Goal: Information Seeking & Learning: Learn about a topic

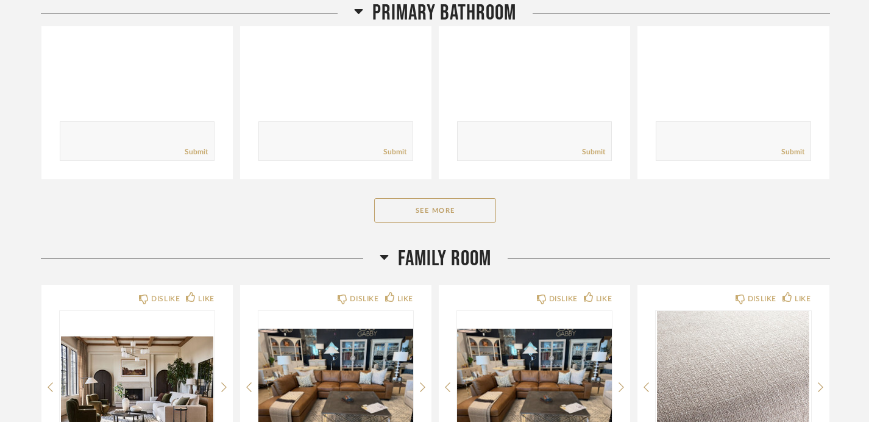
scroll to position [1761, 0]
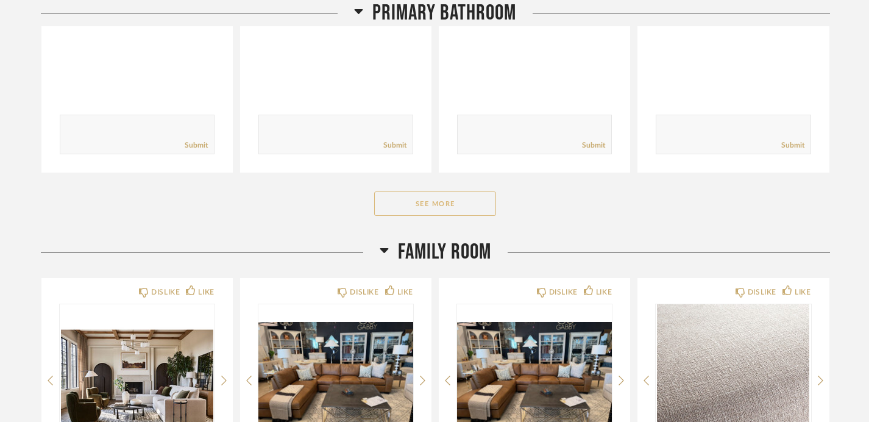
click at [418, 204] on button "See More" at bounding box center [435, 203] width 122 height 24
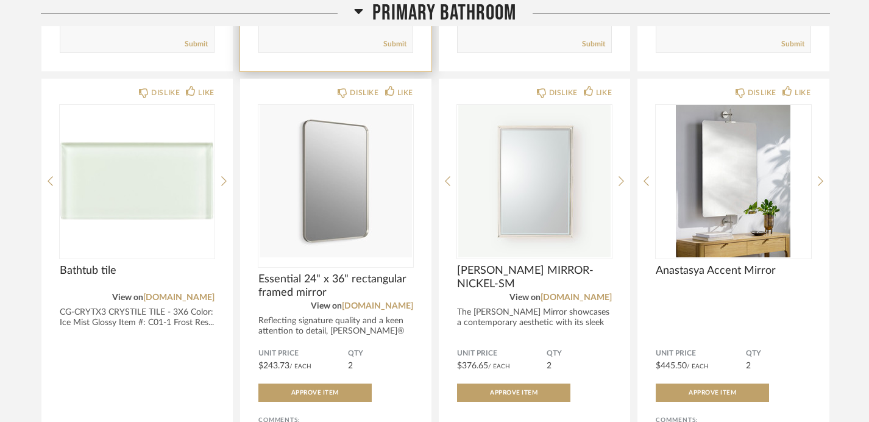
scroll to position [2277, 0]
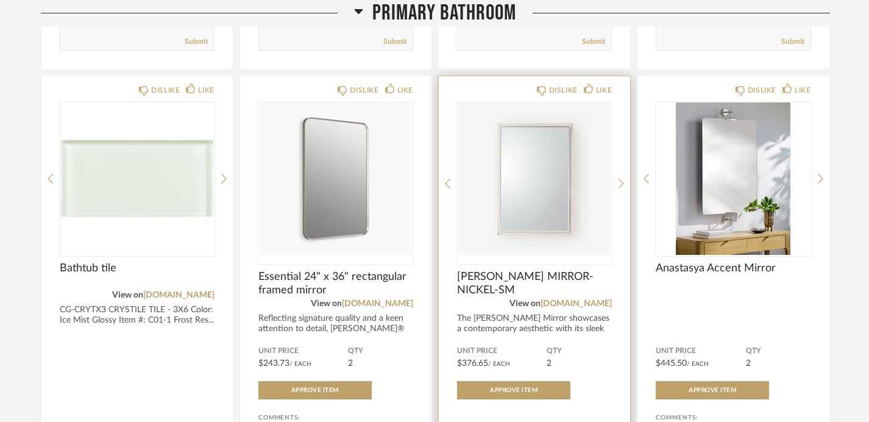
click at [564, 222] on img "0" at bounding box center [534, 178] width 155 height 152
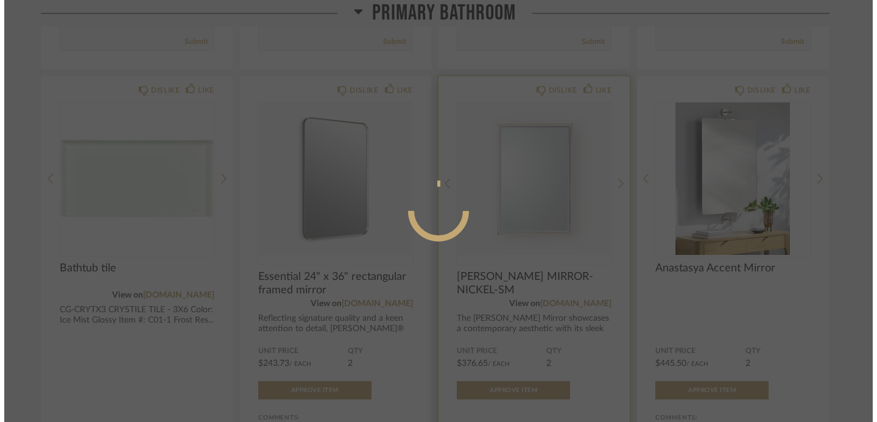
scroll to position [0, 0]
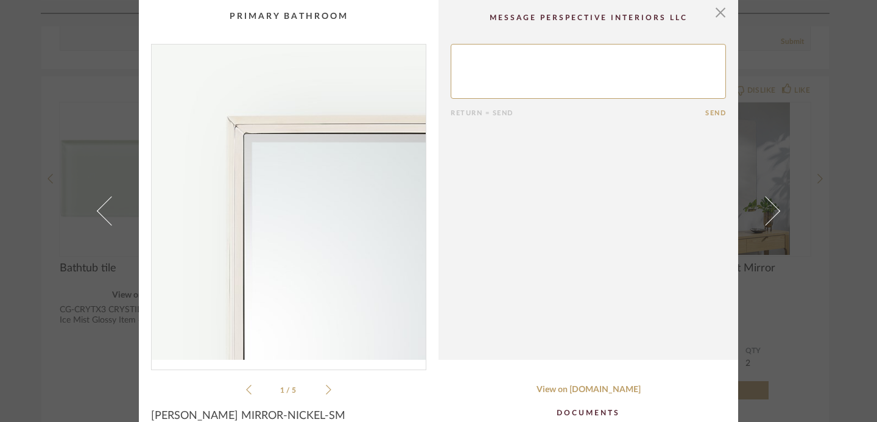
click at [239, 131] on img "0" at bounding box center [289, 201] width 274 height 315
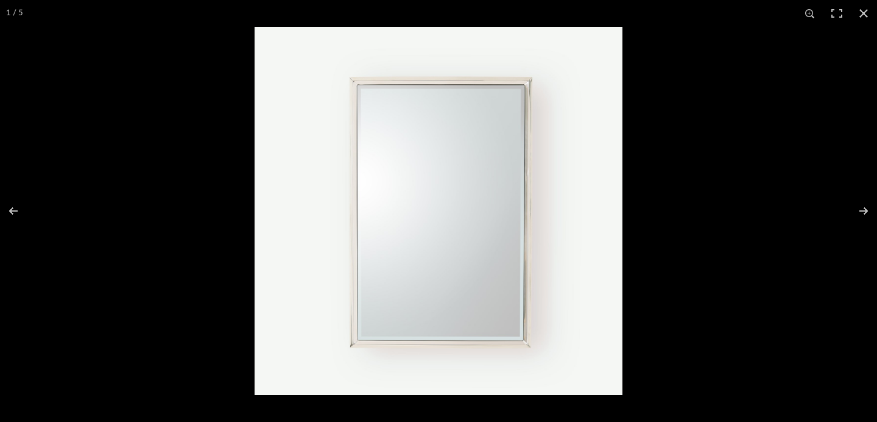
click at [354, 88] on img at bounding box center [439, 211] width 368 height 368
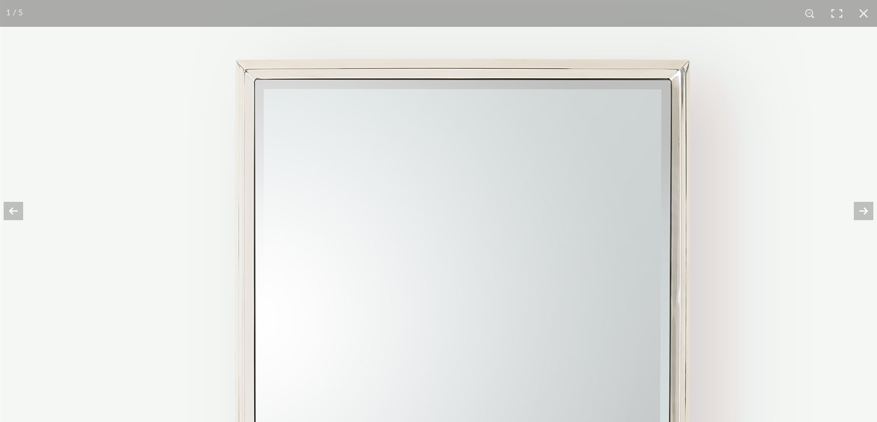
click at [341, 76] on img at bounding box center [457, 392] width 914 height 914
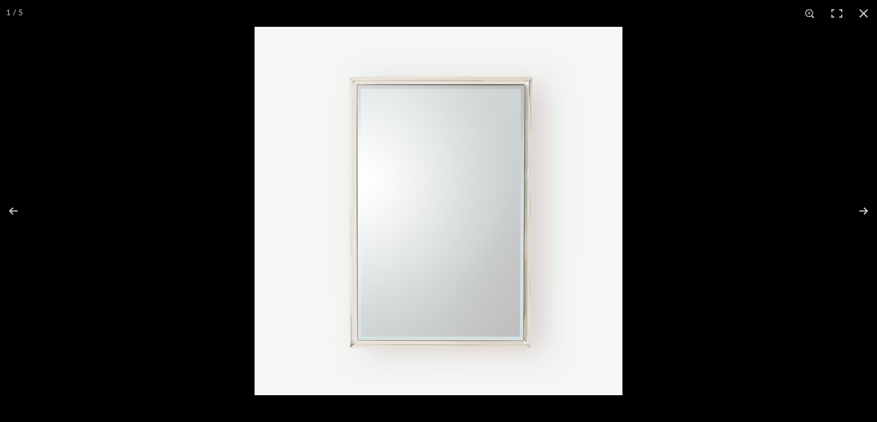
click at [353, 88] on img at bounding box center [439, 211] width 368 height 368
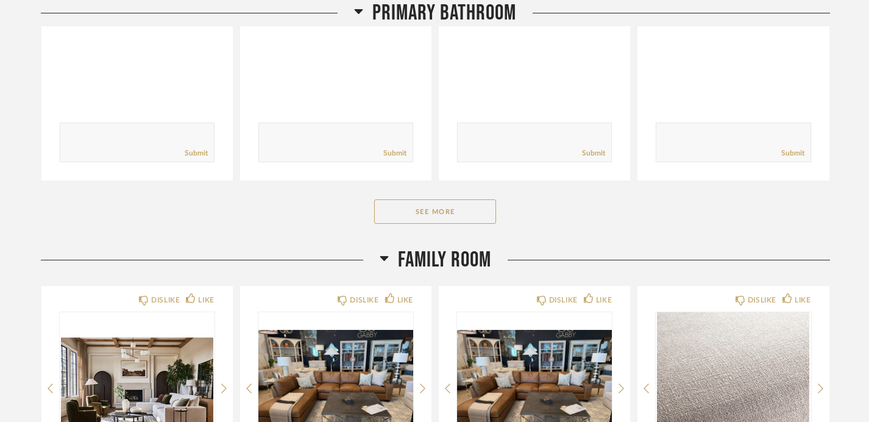
scroll to position [1731, 0]
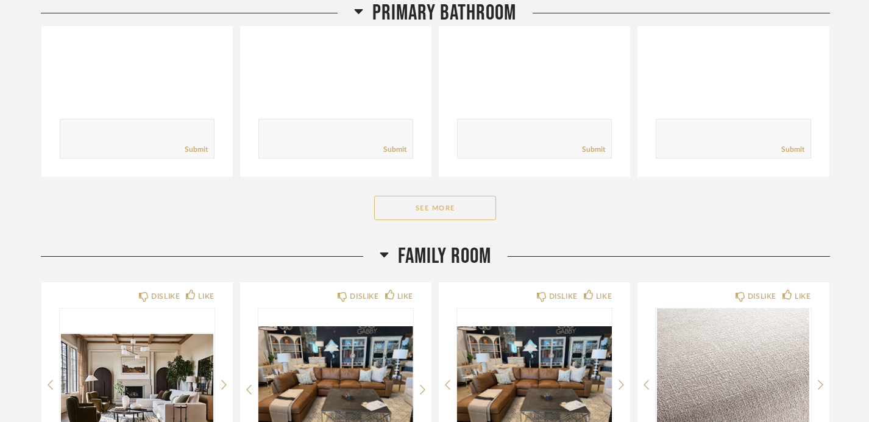
click at [409, 212] on button "See More" at bounding box center [435, 208] width 122 height 24
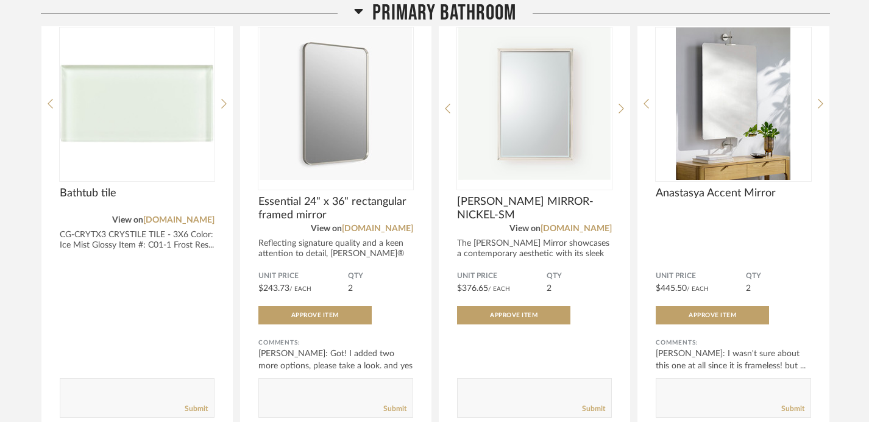
scroll to position [2326, 0]
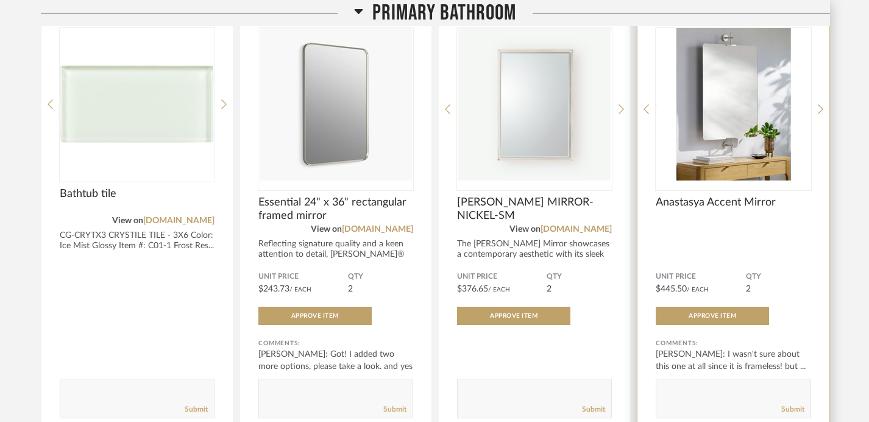
click at [720, 150] on img "0" at bounding box center [732, 104] width 155 height 152
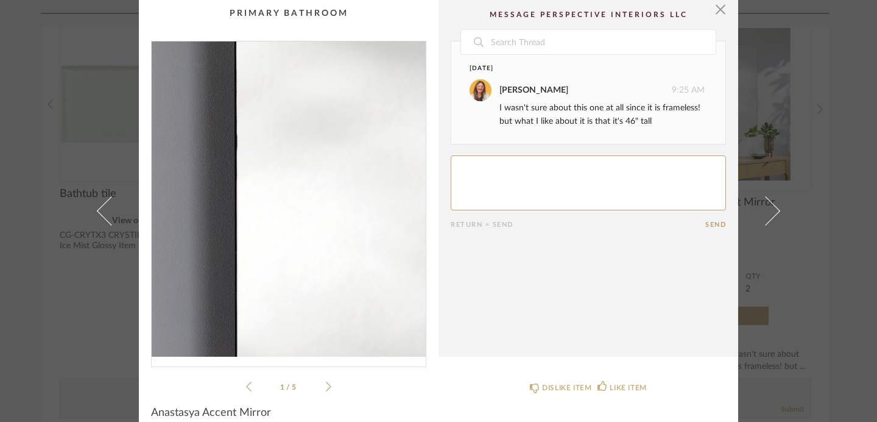
scroll to position [2, 0]
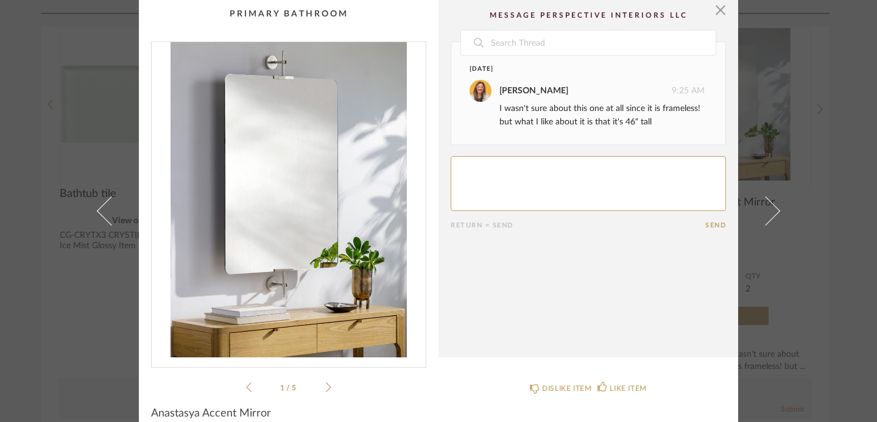
click at [328, 386] on div "1 / 5" at bounding box center [288, 217] width 275 height 353
click at [326, 383] on icon at bounding box center [328, 386] width 5 height 11
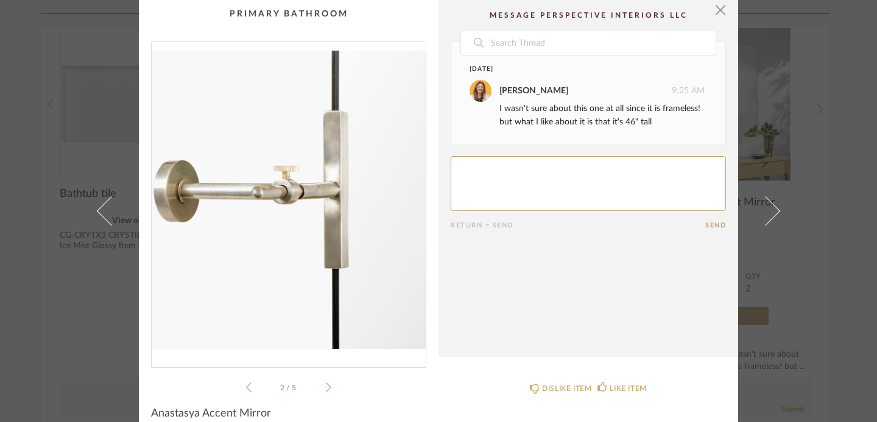
click at [326, 383] on icon at bounding box center [328, 386] width 5 height 11
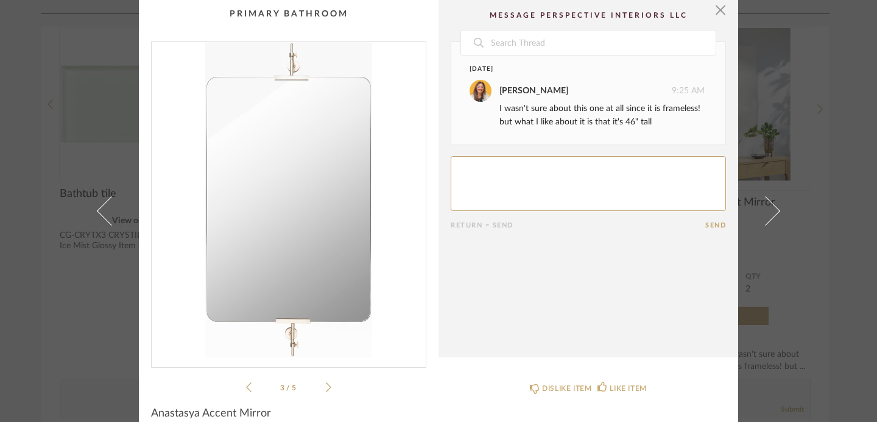
click at [326, 389] on icon at bounding box center [328, 386] width 5 height 11
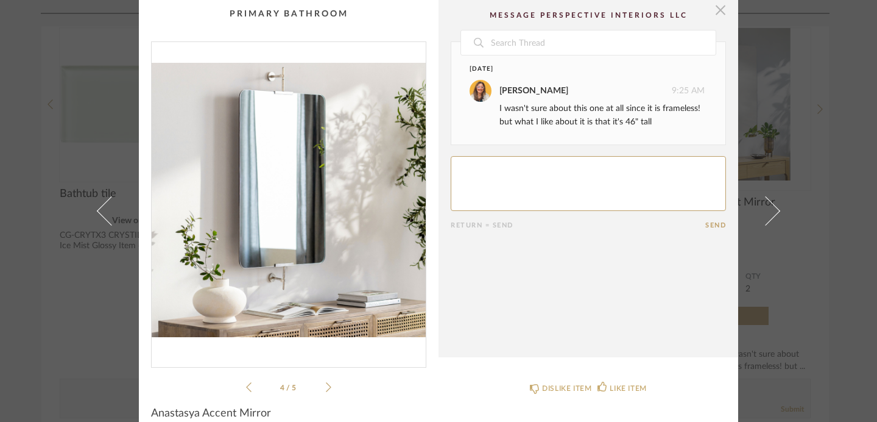
click at [716, 12] on span "button" at bounding box center [720, 10] width 24 height 24
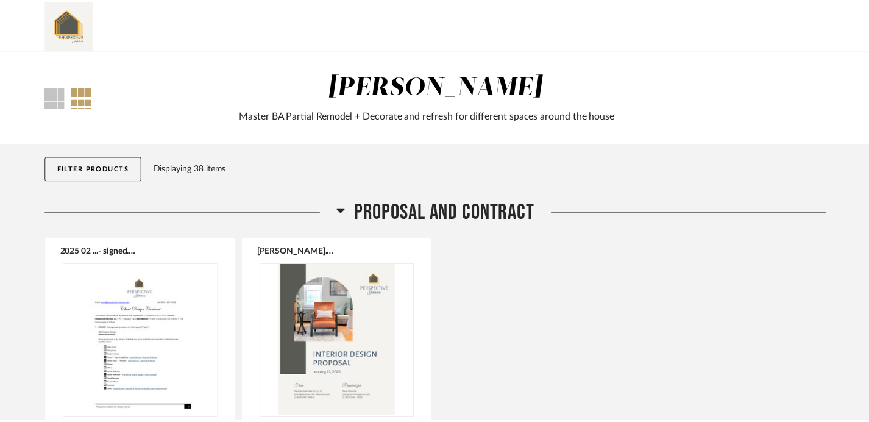
scroll to position [2326, 0]
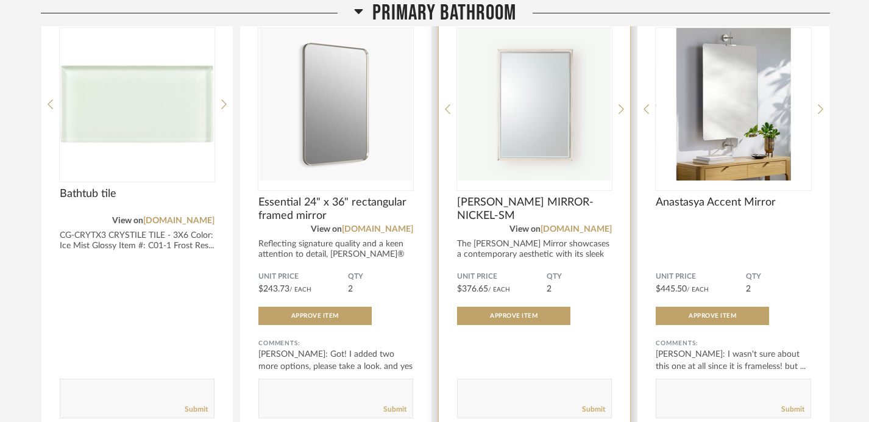
click at [538, 161] on img "0" at bounding box center [534, 104] width 155 height 152
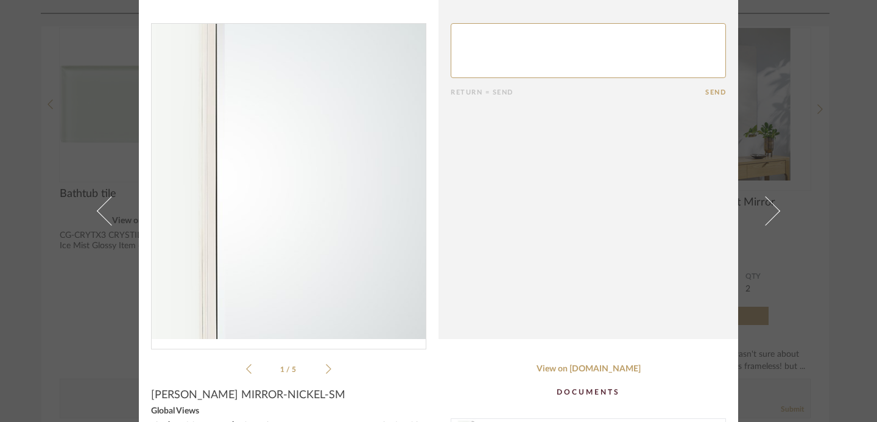
scroll to position [0, 0]
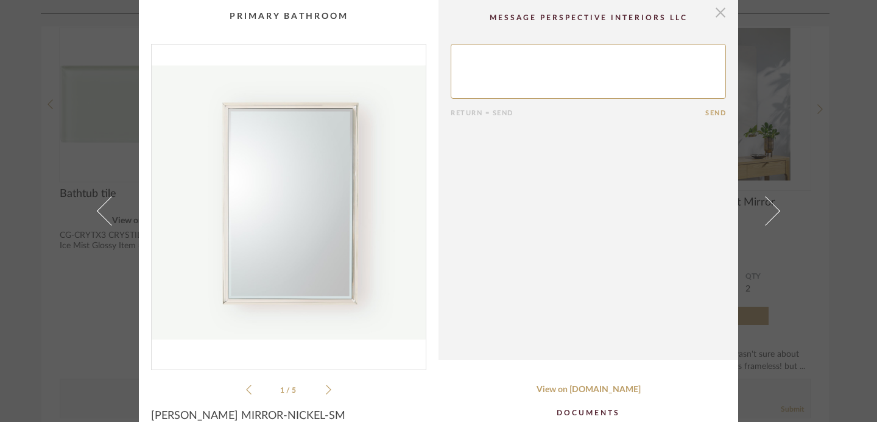
click at [716, 13] on span "button" at bounding box center [720, 12] width 24 height 24
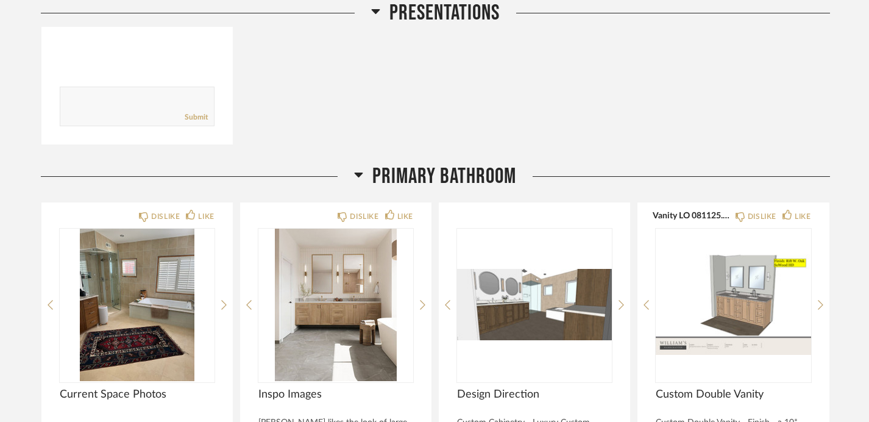
scroll to position [1324, 0]
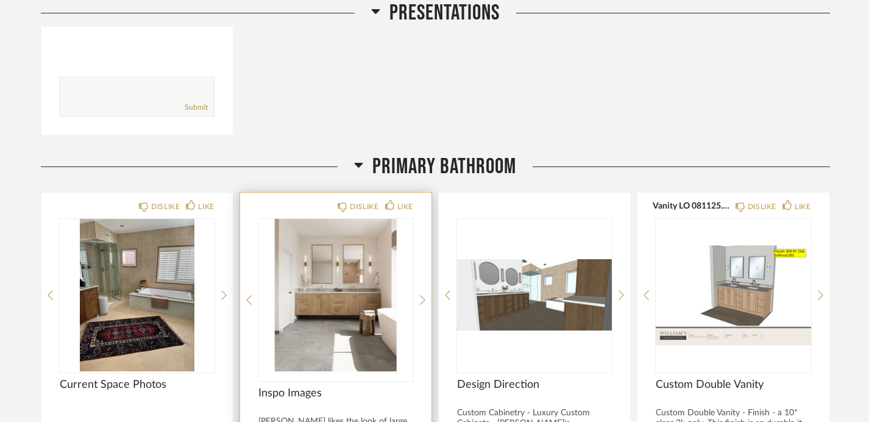
click at [319, 297] on div at bounding box center [335, 300] width 155 height 162
click at [319, 297] on img "0" at bounding box center [335, 295] width 155 height 152
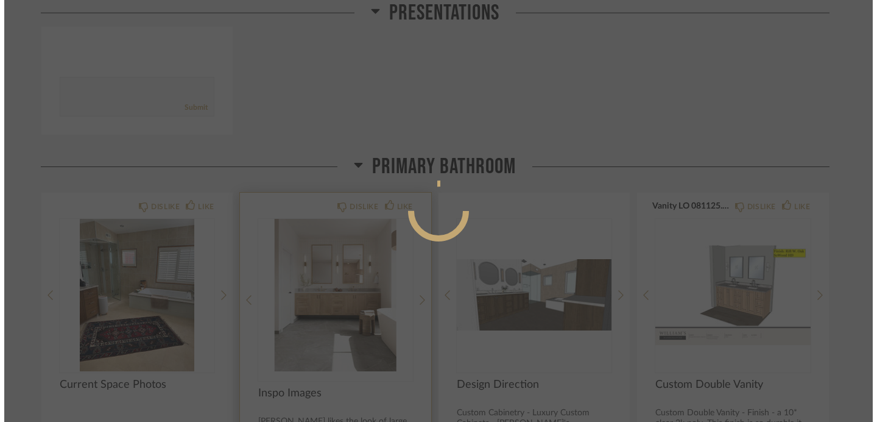
scroll to position [0, 0]
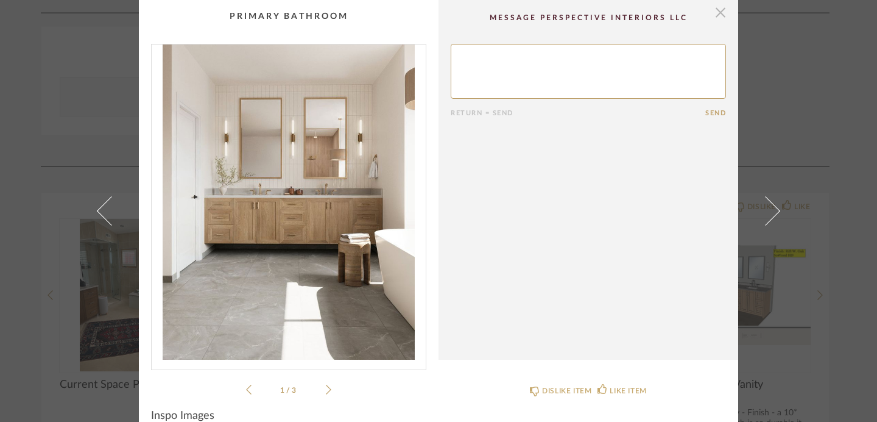
click at [713, 12] on span "button" at bounding box center [720, 12] width 24 height 24
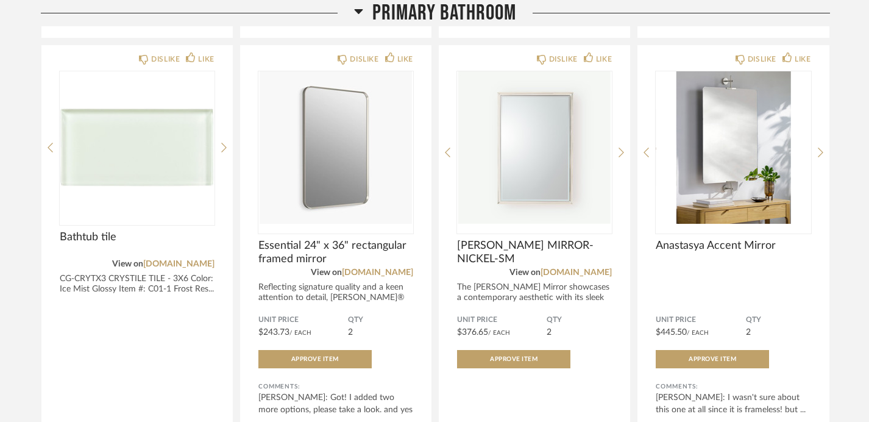
scroll to position [2304, 0]
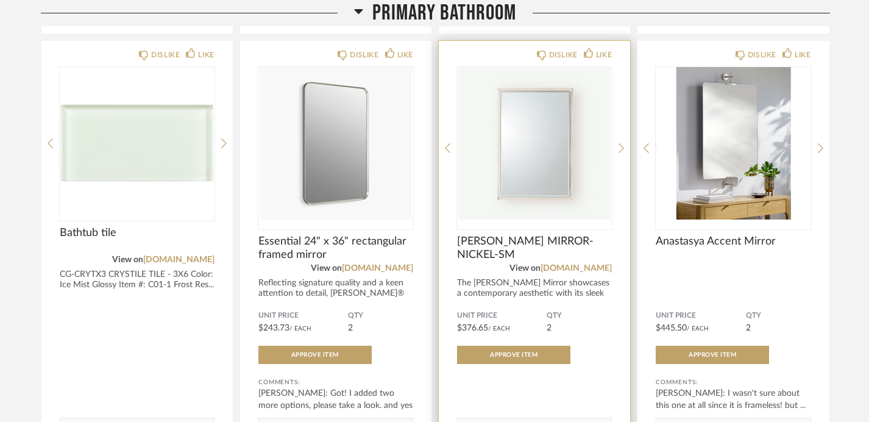
click at [535, 168] on img "0" at bounding box center [534, 143] width 155 height 152
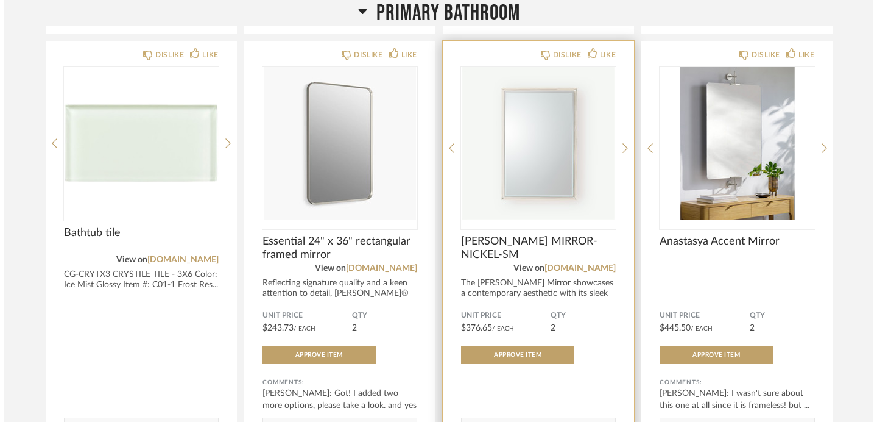
scroll to position [0, 0]
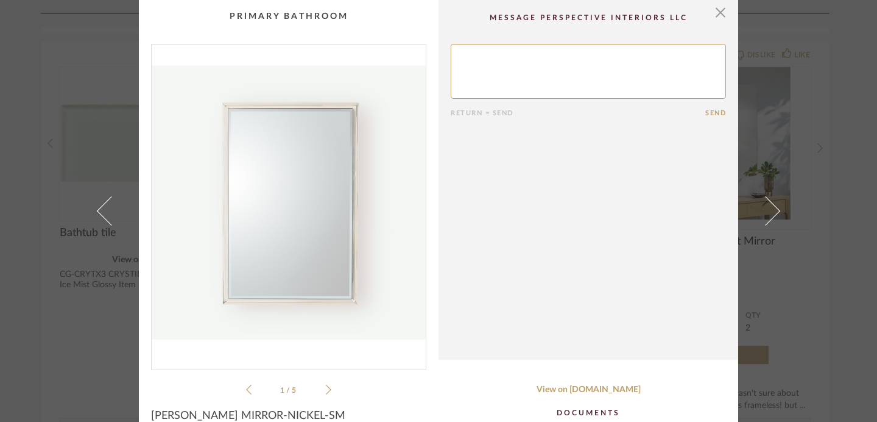
click at [483, 71] on textarea at bounding box center [588, 71] width 275 height 55
type textarea "I like this but want to check the size when I get home"
